Goal: Navigation & Orientation: Find specific page/section

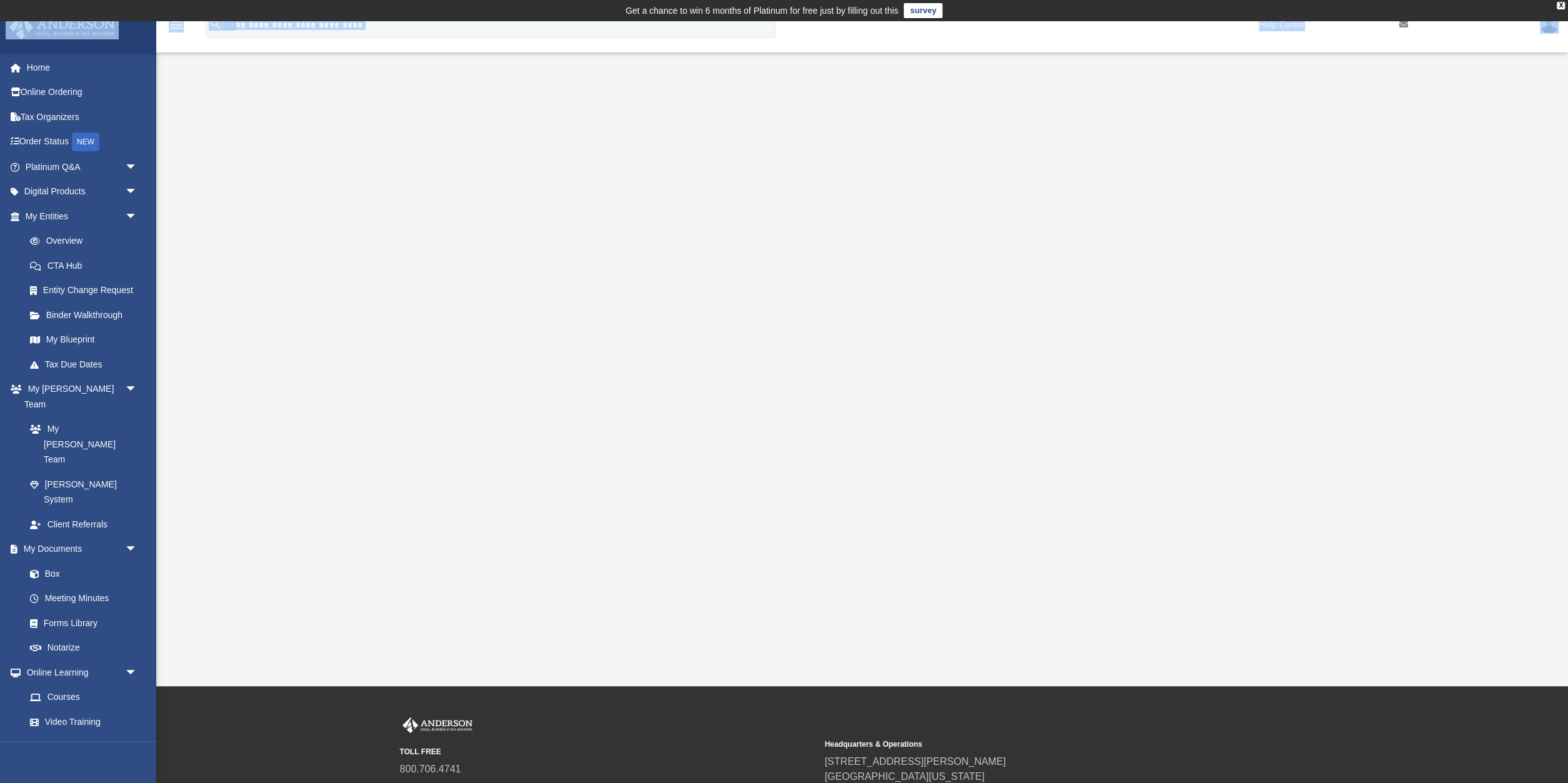
drag, startPoint x: 1559, startPoint y: 95, endPoint x: 1567, endPoint y: 2, distance: 93.3
click at [1567, 2] on body "X Get a chance to win 6 months of Platinum for free just by filling out this su…" at bounding box center [784, 454] width 1568 height 909
click at [50, 167] on link "Platinum Q&A arrow_drop_down" at bounding box center [83, 167] width 148 height 25
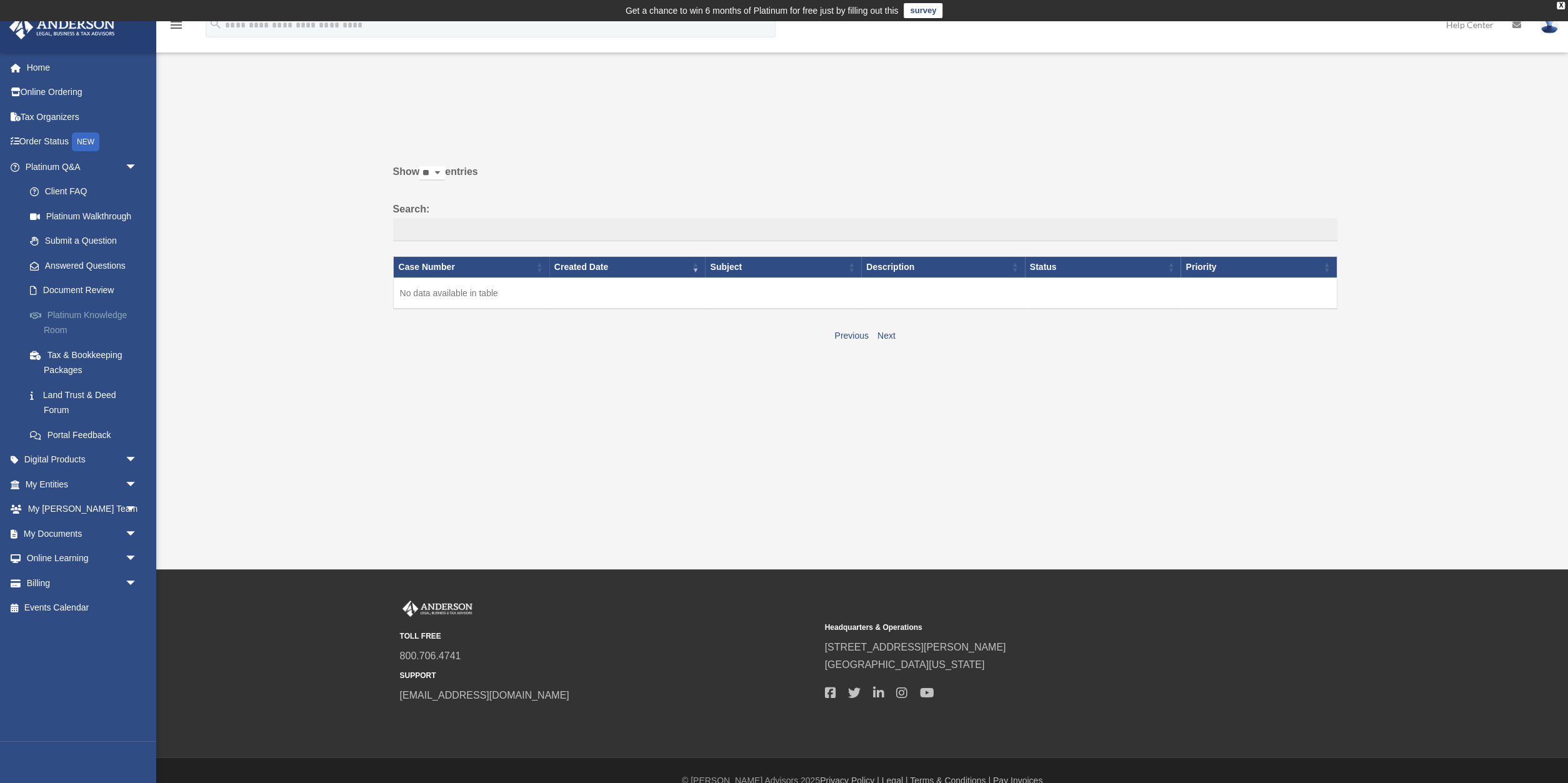
click at [70, 319] on link "Platinum Knowledge Room" at bounding box center [87, 322] width 139 height 40
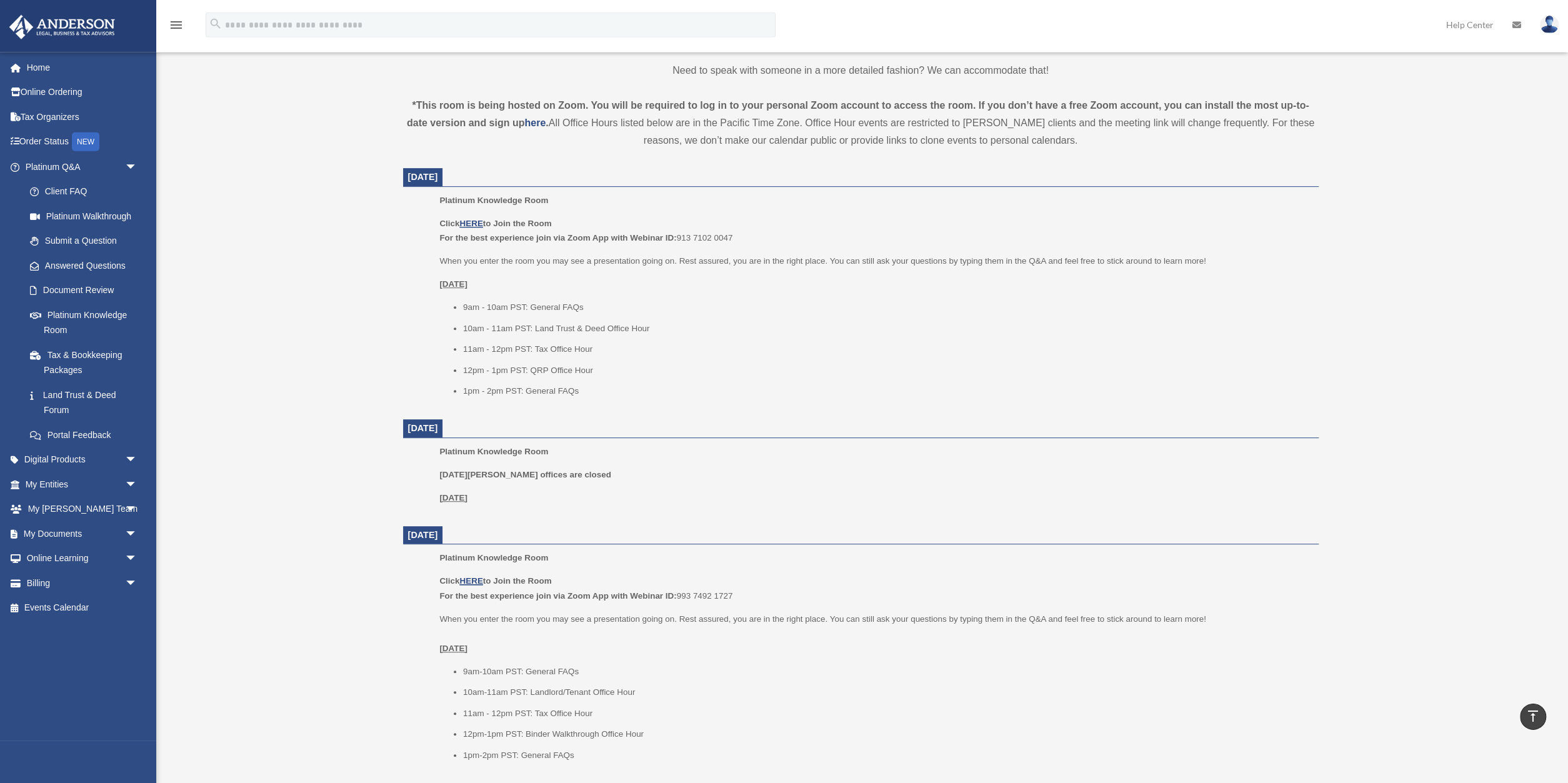
scroll to position [415, 0]
click at [475, 227] on u "HERE" at bounding box center [471, 231] width 23 height 10
